Goal: Transaction & Acquisition: Book appointment/travel/reservation

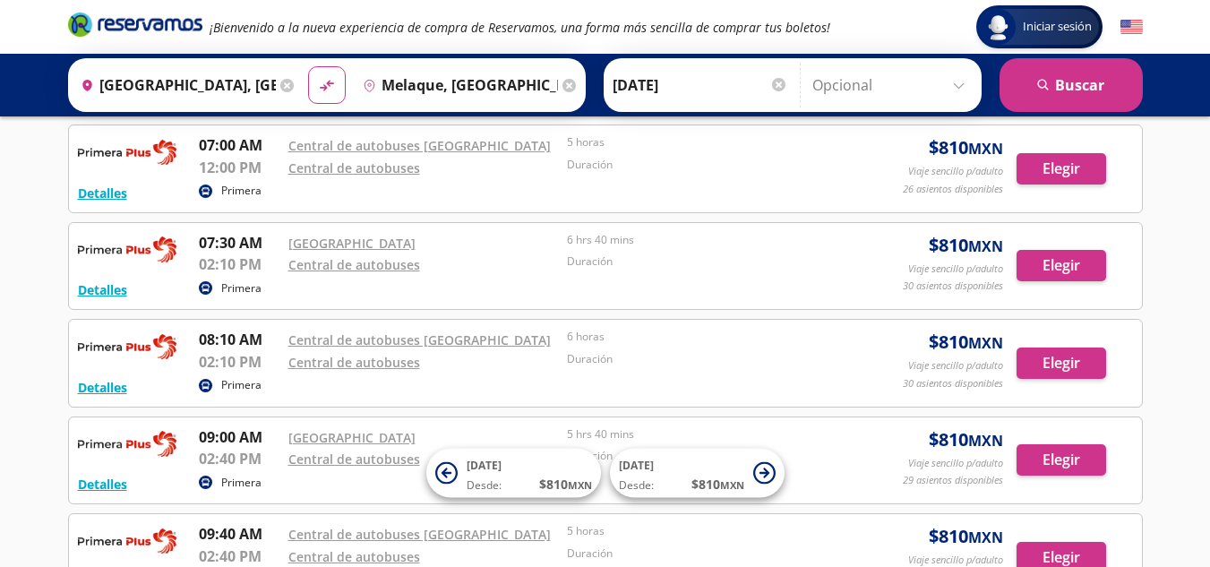
scroll to position [448, 0]
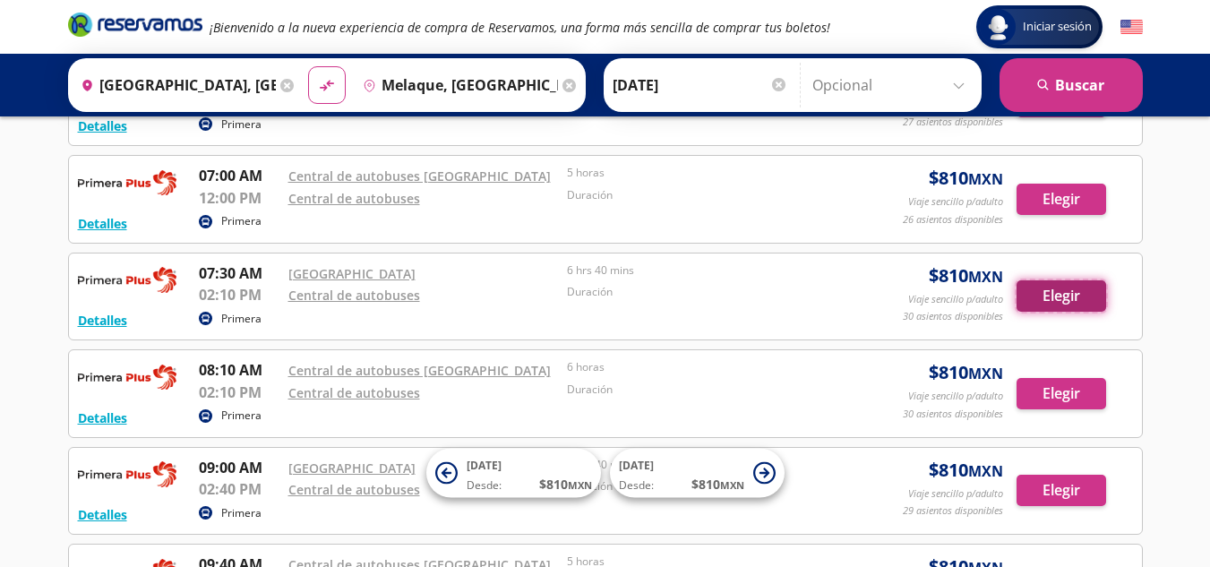
click at [1029, 300] on button "Elegir" at bounding box center [1062, 295] width 90 height 31
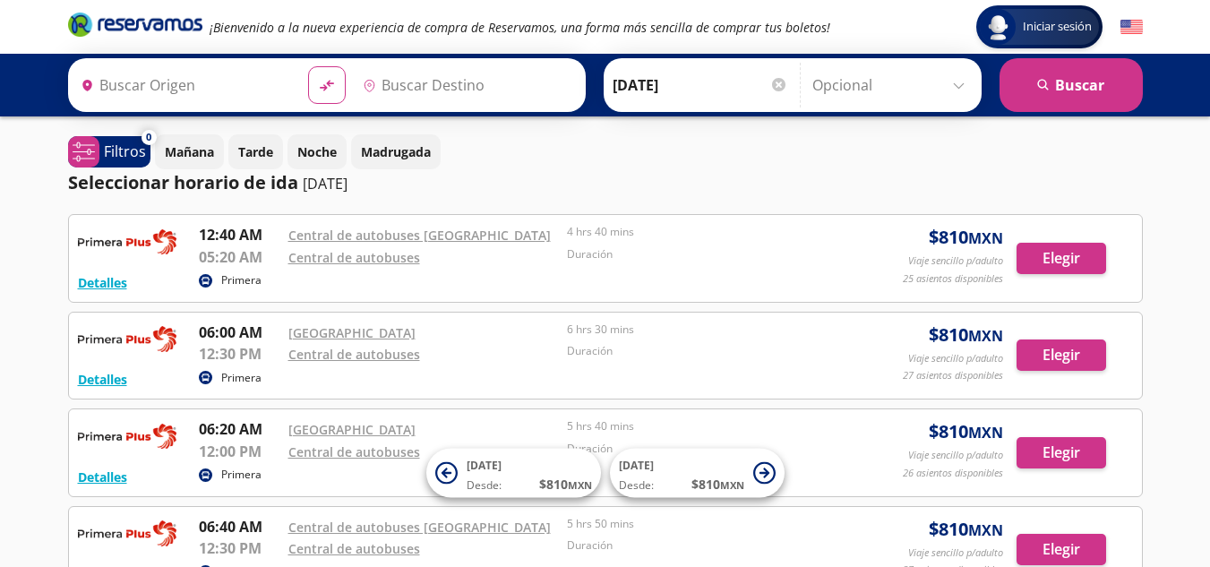
type input "[GEOGRAPHIC_DATA], [GEOGRAPHIC_DATA]"
type input "Melaque, [GEOGRAPHIC_DATA]"
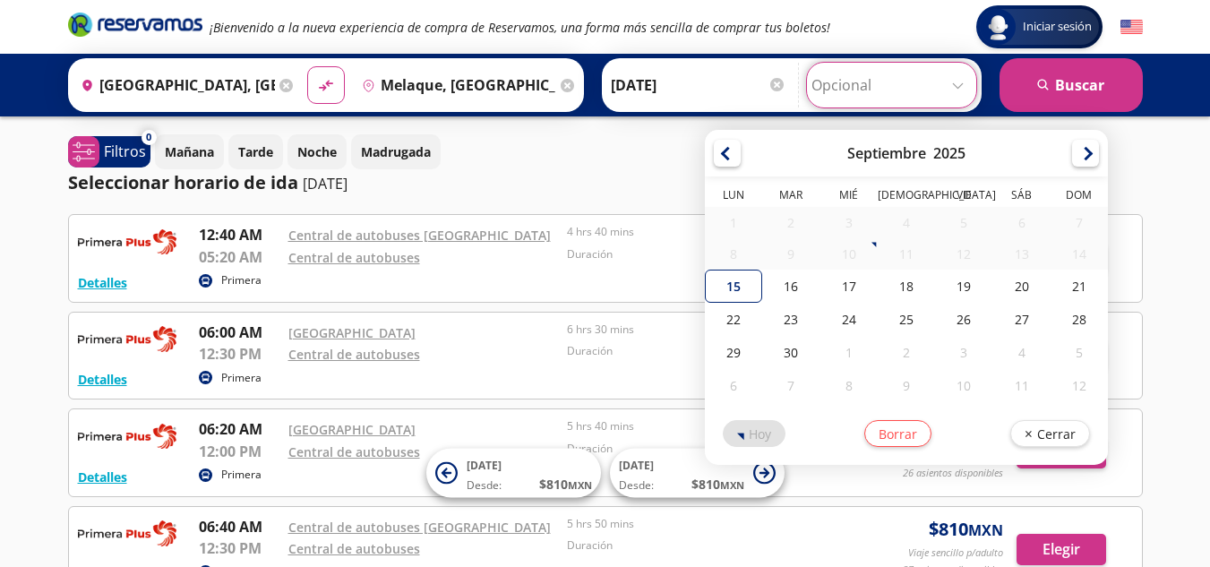
click at [949, 90] on input "Opcional" at bounding box center [892, 85] width 160 height 45
click at [841, 286] on div "17" at bounding box center [849, 286] width 57 height 33
type input "[DATE]"
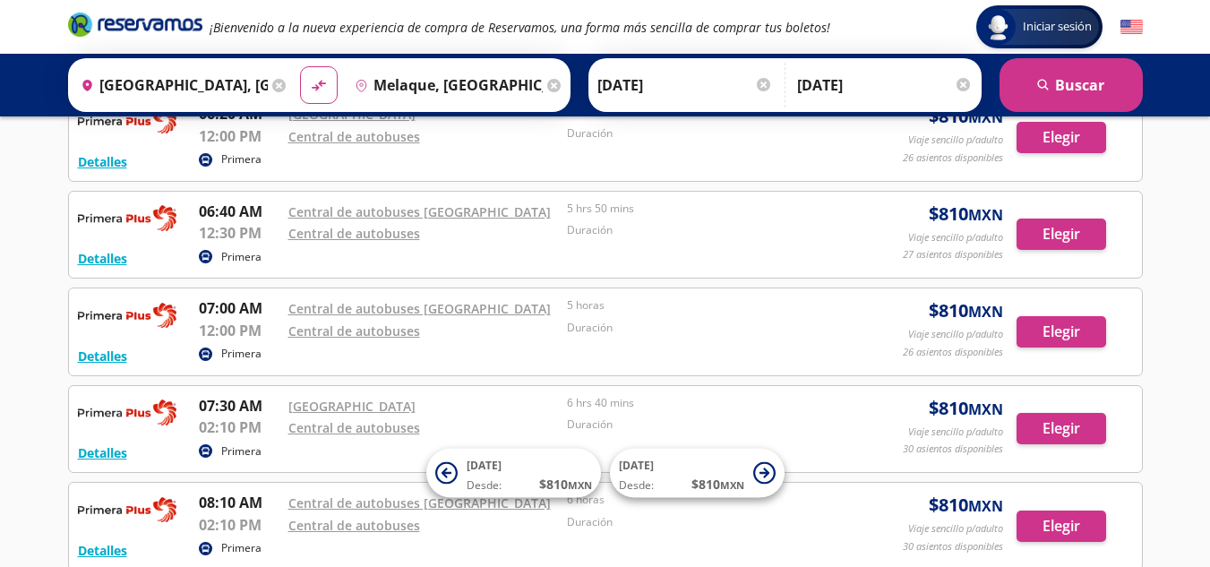
scroll to position [358, 0]
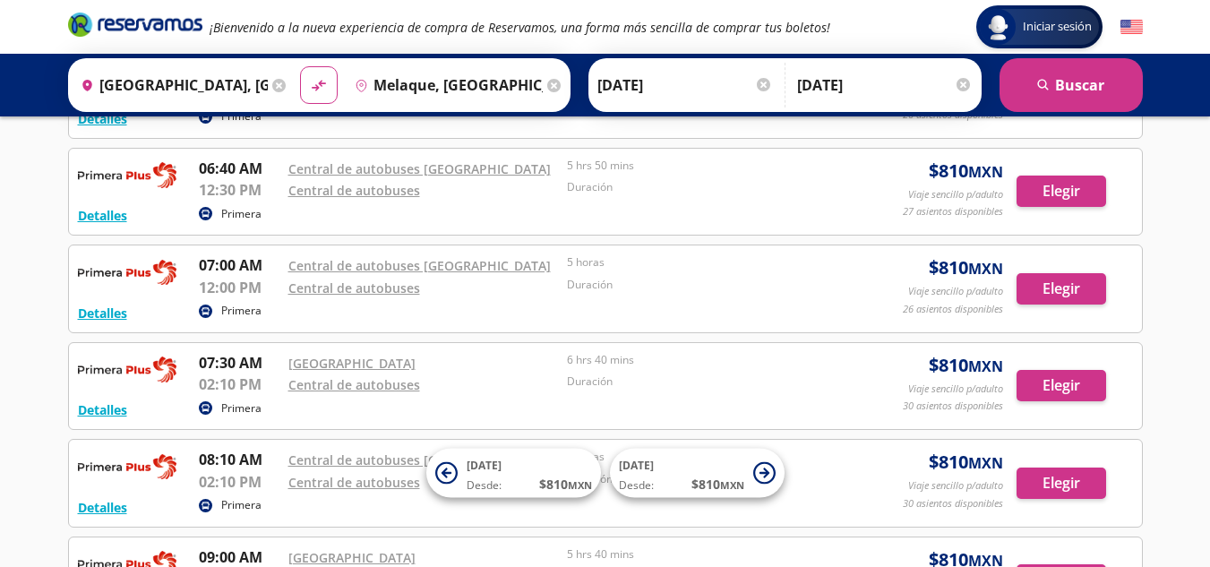
click at [563, 397] on div "Detalles Primera 07:30 AM [GEOGRAPHIC_DATA] 02:10 PM Central de autobuses 6 hrs…" at bounding box center [605, 386] width 1055 height 69
click at [411, 388] on link "Central de autobuses" at bounding box center [354, 384] width 132 height 17
click at [1048, 97] on button "search [GEOGRAPHIC_DATA]" at bounding box center [1071, 85] width 143 height 54
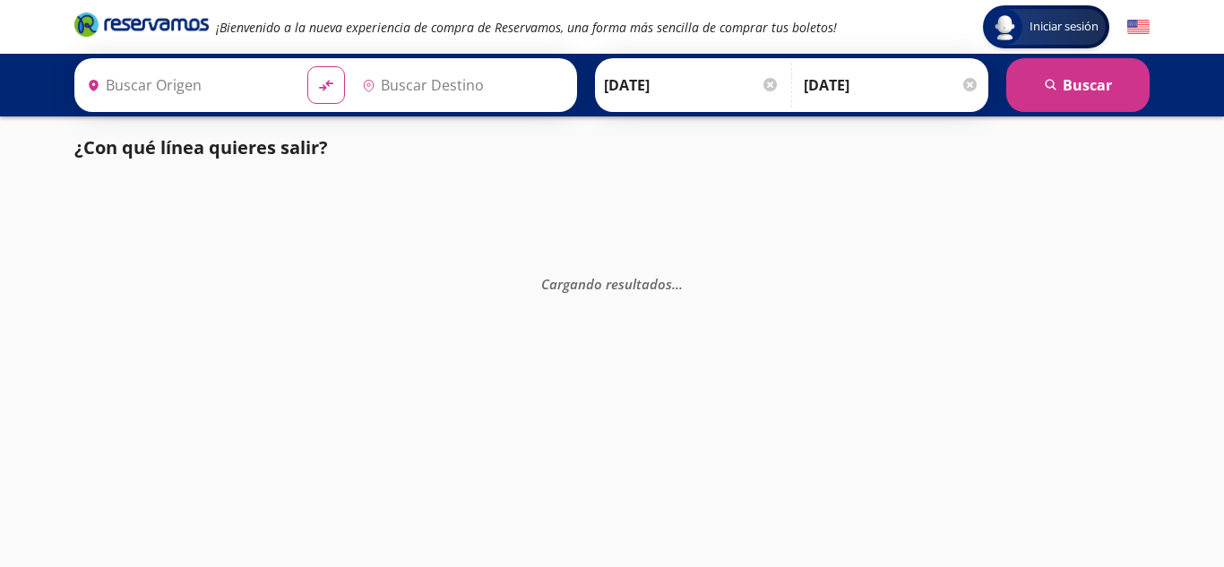
type input "[GEOGRAPHIC_DATA], [GEOGRAPHIC_DATA]"
type input "Melaque, [GEOGRAPHIC_DATA]"
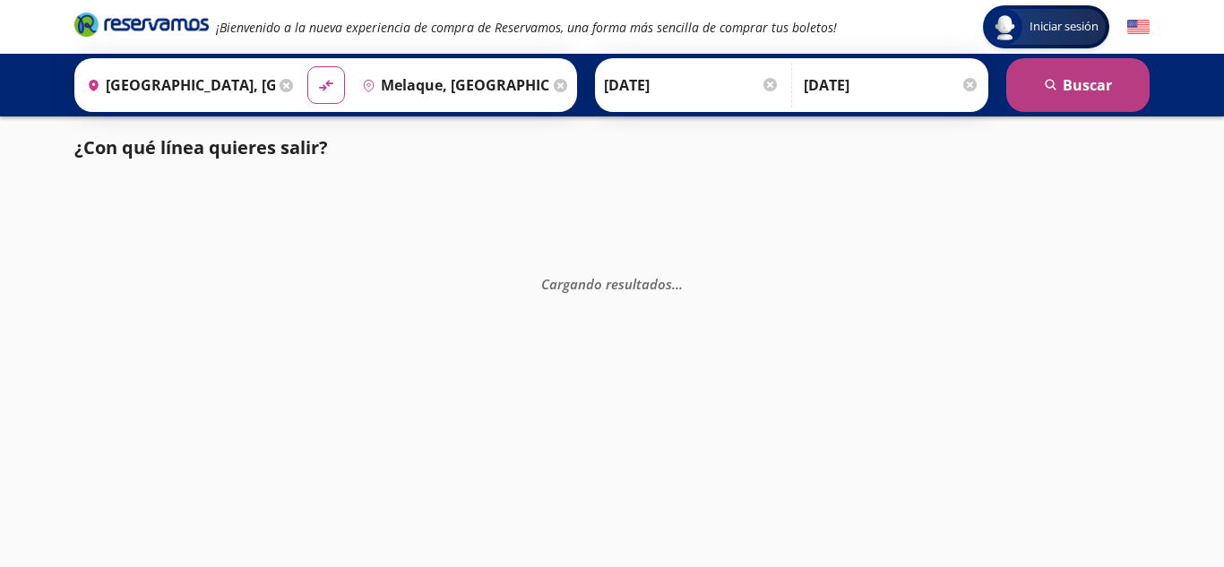
click at [1053, 90] on icon "search" at bounding box center [1051, 85] width 13 height 13
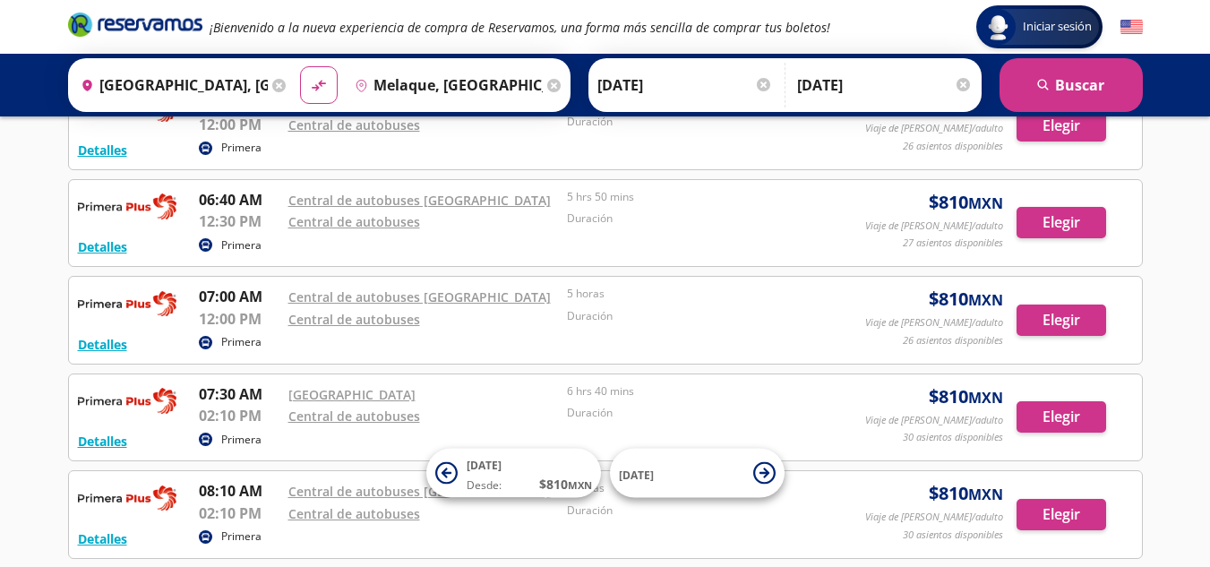
scroll to position [358, 0]
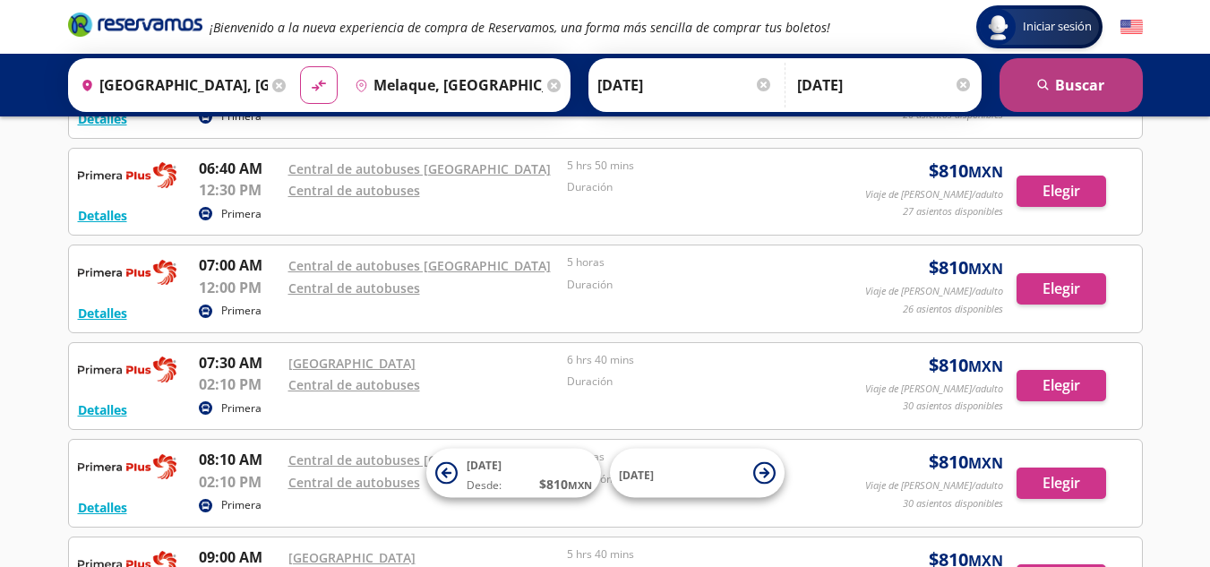
click at [1015, 83] on button "search [GEOGRAPHIC_DATA]" at bounding box center [1071, 85] width 143 height 54
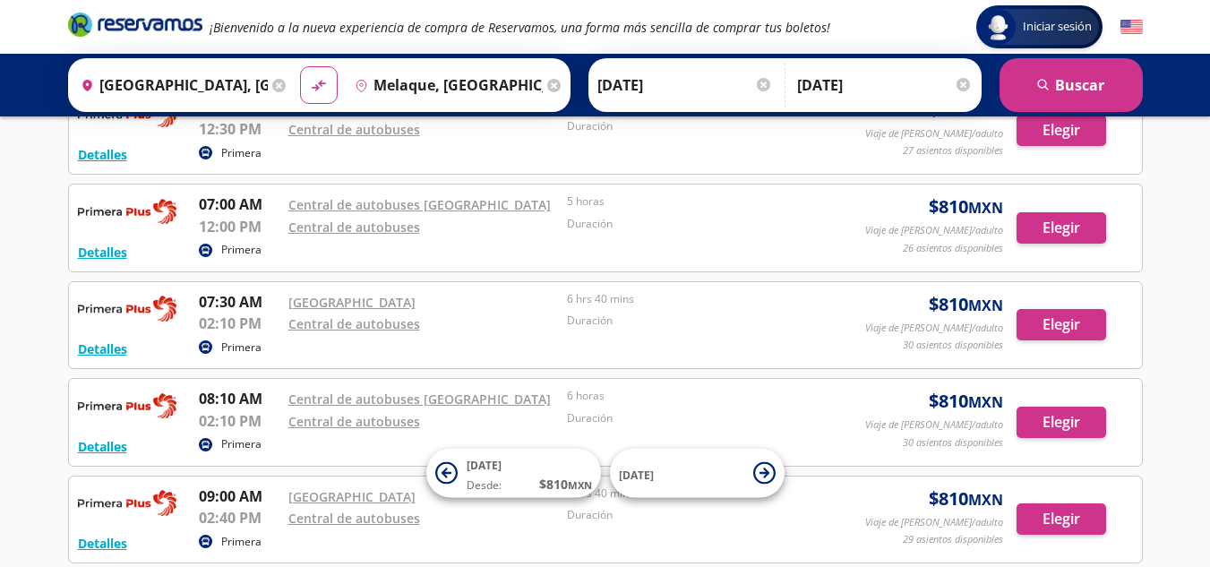
scroll to position [448, 0]
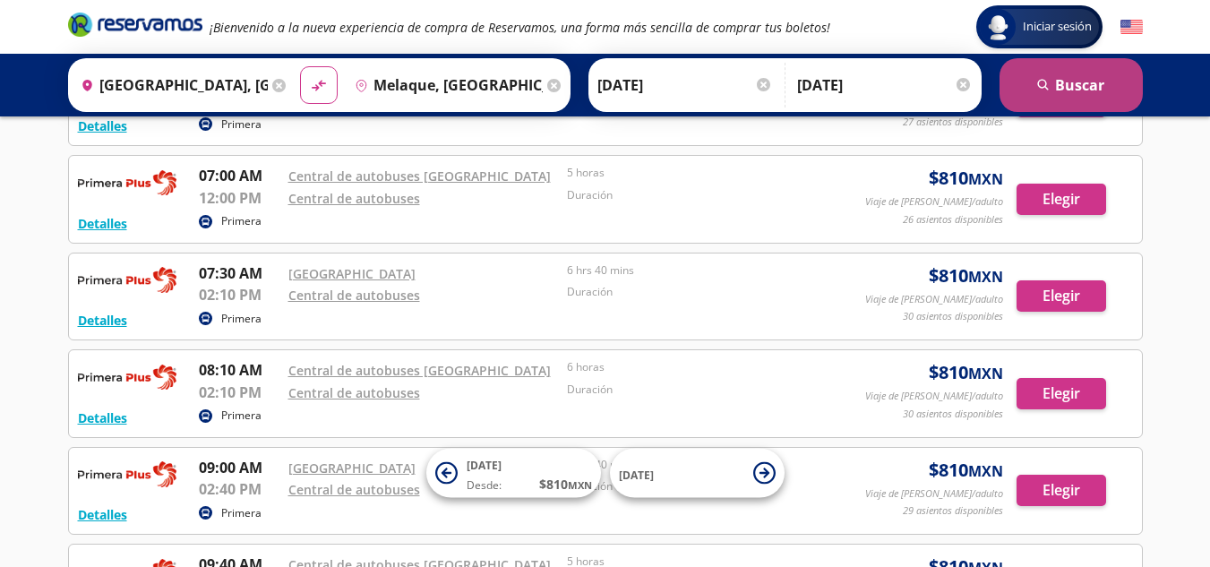
click at [1053, 92] on button "search [GEOGRAPHIC_DATA]" at bounding box center [1071, 85] width 143 height 54
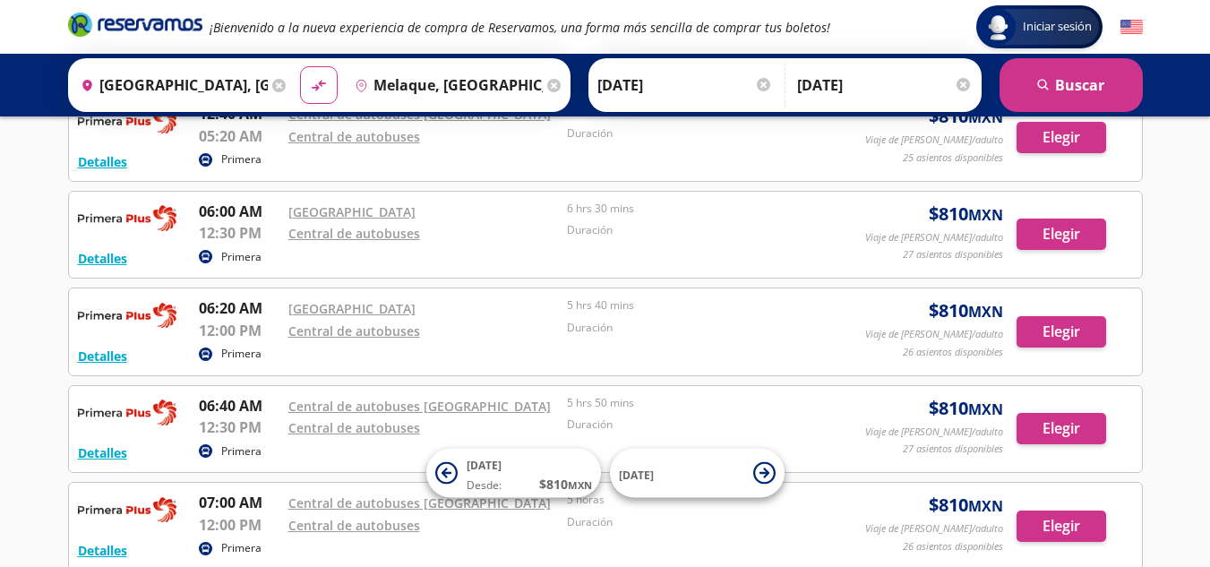
scroll to position [90, 0]
